Goal: Find specific page/section: Find specific page/section

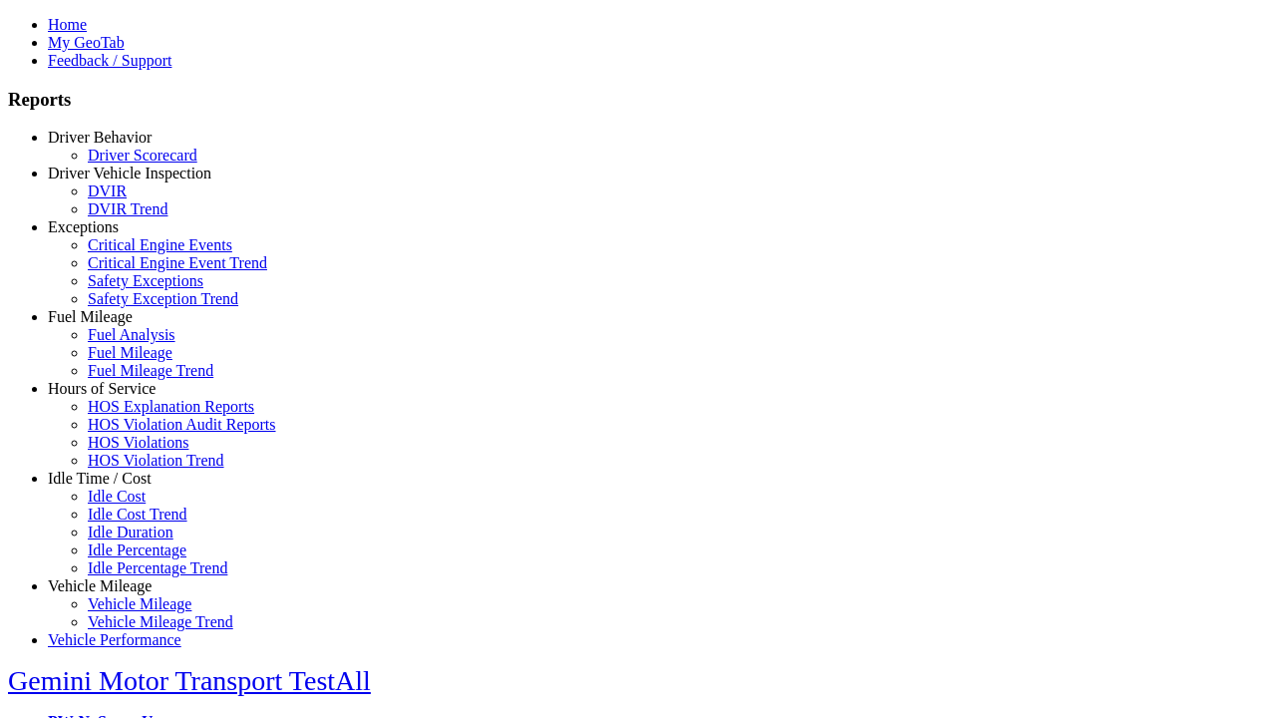
click at [115, 235] on link "Exceptions" at bounding box center [83, 226] width 71 height 17
click at [130, 289] on link "Safety Exceptions" at bounding box center [146, 280] width 116 height 17
select select "**"
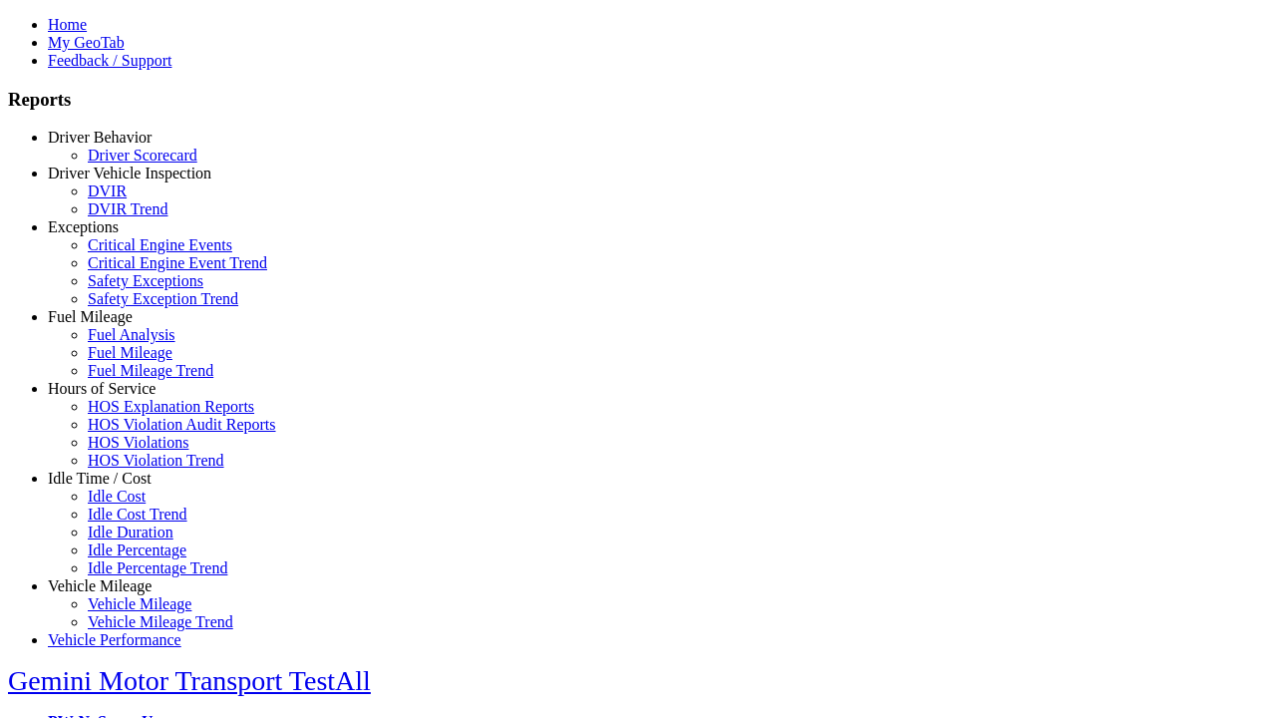
type input "**********"
